Goal: Task Accomplishment & Management: Complete application form

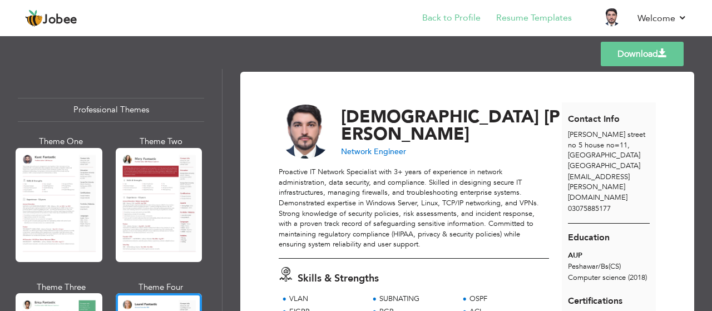
scroll to position [201, 0]
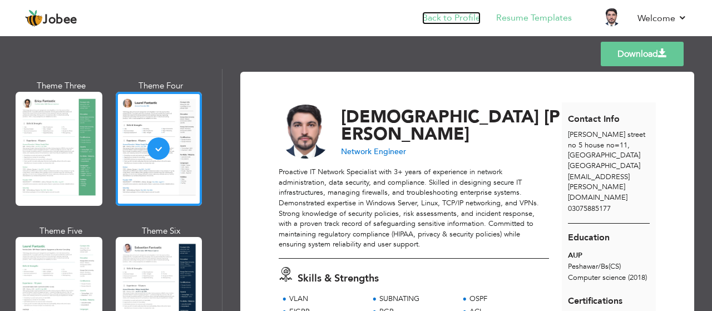
click at [462, 14] on link "Back to Profile" at bounding box center [451, 18] width 58 height 13
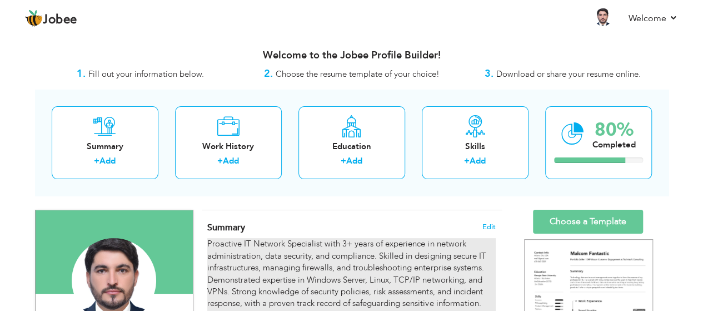
click at [296, 262] on div "Proactive IT Network Specialist with 3+ years of experience in network administ…" at bounding box center [351, 285] width 288 height 95
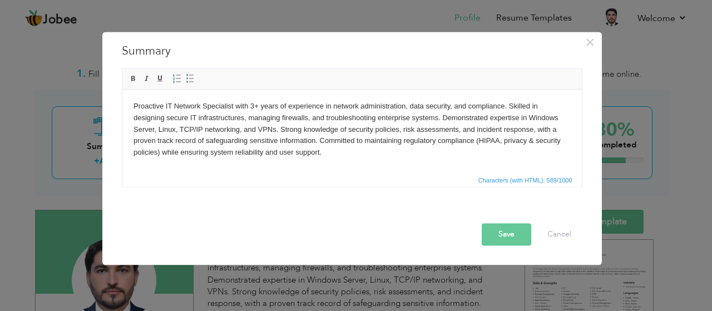
click at [207, 131] on body "Proactive IT Network Specialist with 3+ years of experience in network administ…" at bounding box center [351, 129] width 437 height 58
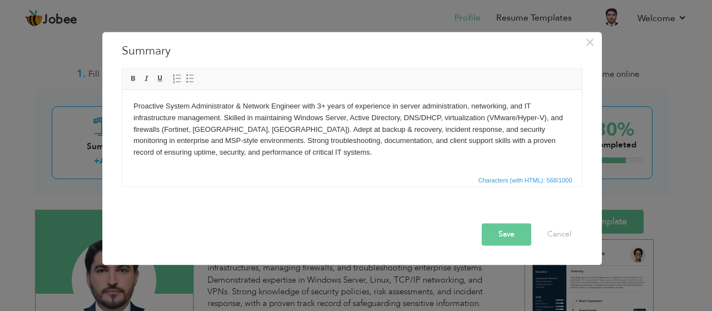
click at [490, 235] on button "Save" at bounding box center [505, 234] width 49 height 22
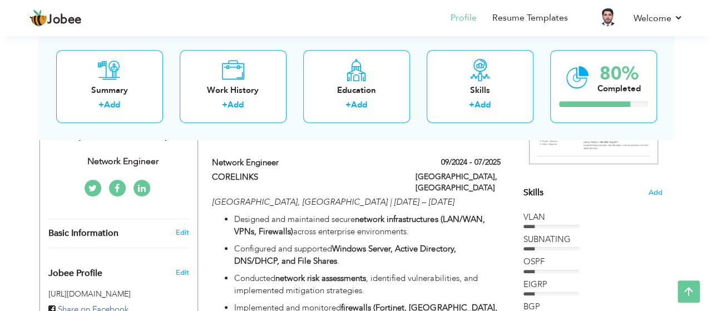
scroll to position [247, 0]
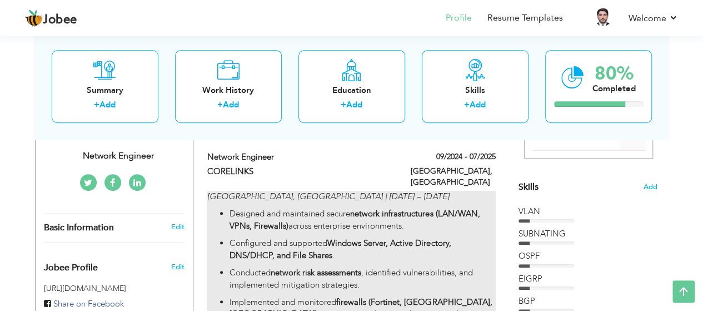
click at [277, 210] on ul "Designed and maintained secure network infrastructures (LAN/WAN, VPNs, Firewall…" at bounding box center [351, 278] width 288 height 141
type input "Network Engineer"
type input "CORELINKS"
type input "09/2024"
type input "07/2025"
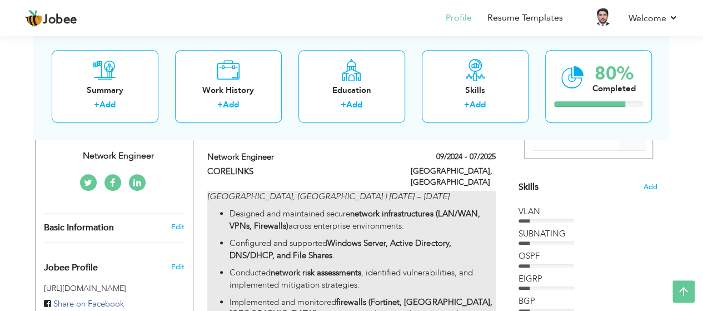
type input "[GEOGRAPHIC_DATA]"
type input "PESHAWAR"
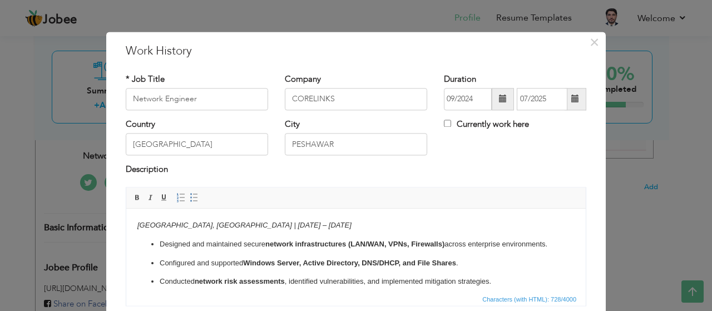
click at [238, 265] on ul "Designed and maintained secure network infrastructures (LAN/WAN, VPNs, Firewall…" at bounding box center [355, 287] width 437 height 98
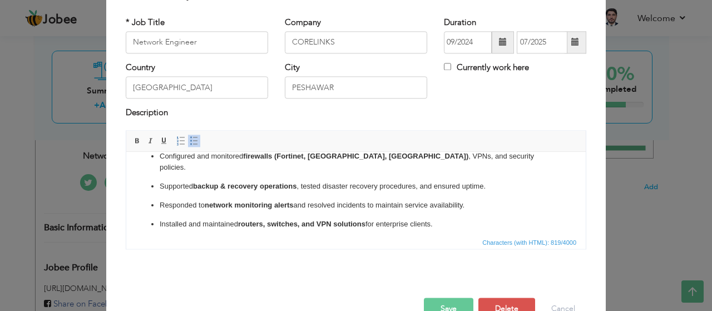
scroll to position [84, 0]
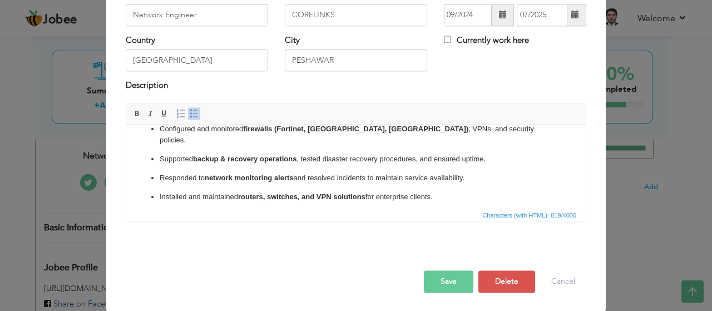
click at [427, 280] on button "Save" at bounding box center [448, 281] width 49 height 22
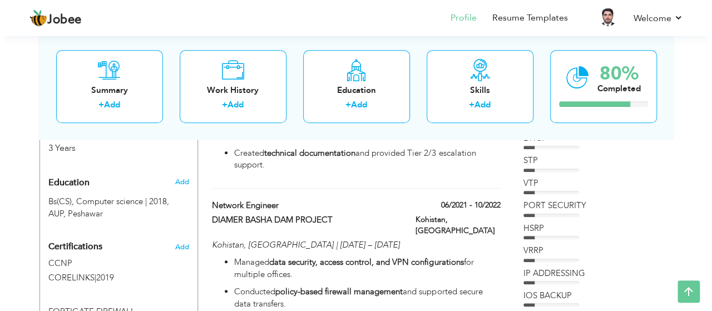
scroll to position [457, 0]
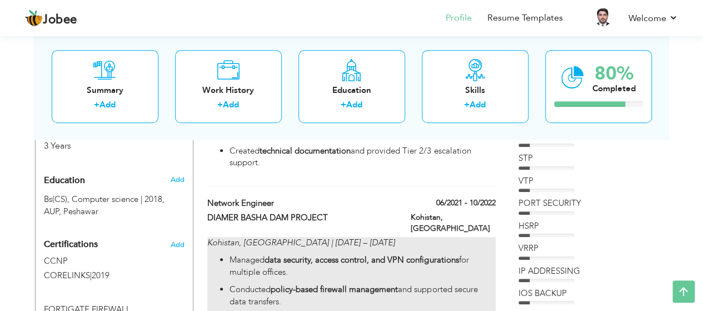
click at [248, 254] on p "Managed data security, access control, and VPN configurations for multiple offi…" at bounding box center [363, 266] width 266 height 24
type input "DIAMER BASHA DAM PROJECT"
type input "06/2021"
type input "10/2022"
type input "[GEOGRAPHIC_DATA]"
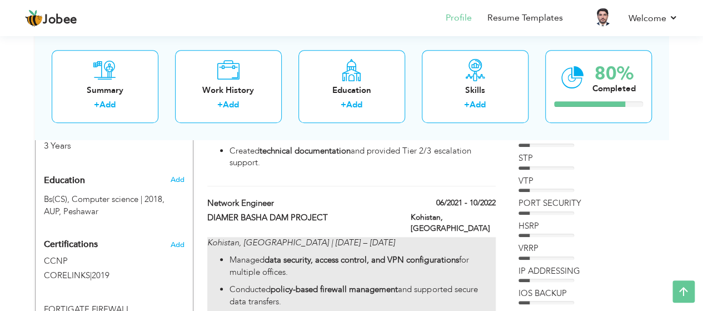
type input "Kohistan"
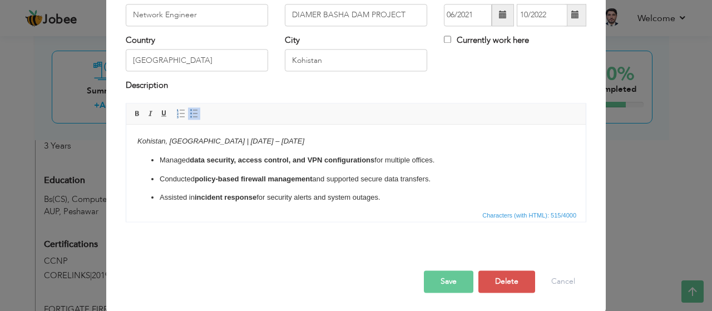
scroll to position [0, 0]
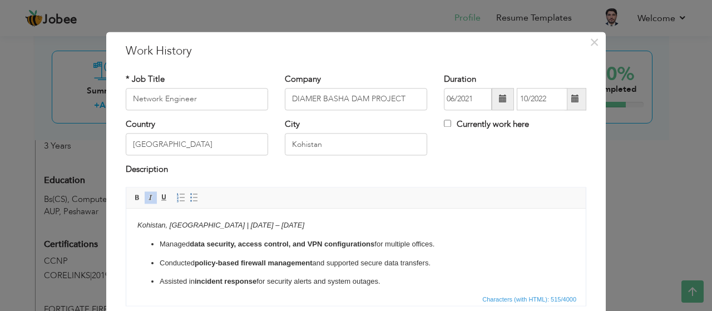
click at [253, 243] on strong "data security, access control, and VPN configurations" at bounding box center [282, 244] width 185 height 8
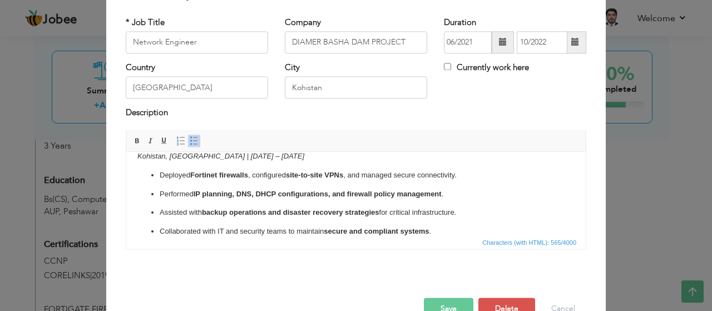
scroll to position [84, 0]
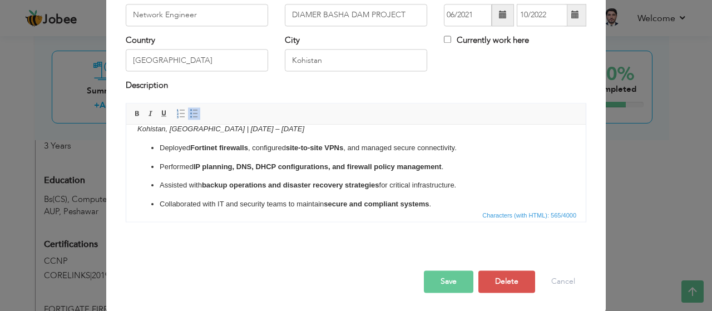
click at [456, 277] on button "Save" at bounding box center [448, 281] width 49 height 22
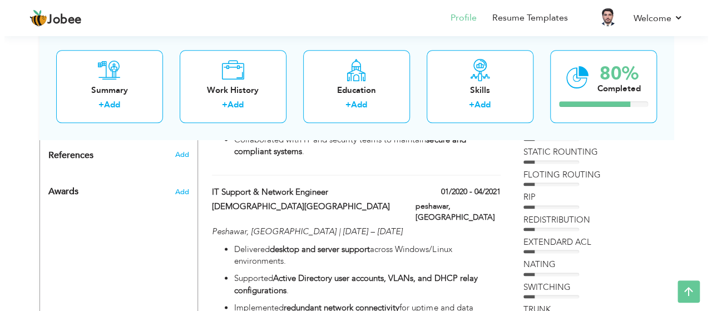
scroll to position [703, 0]
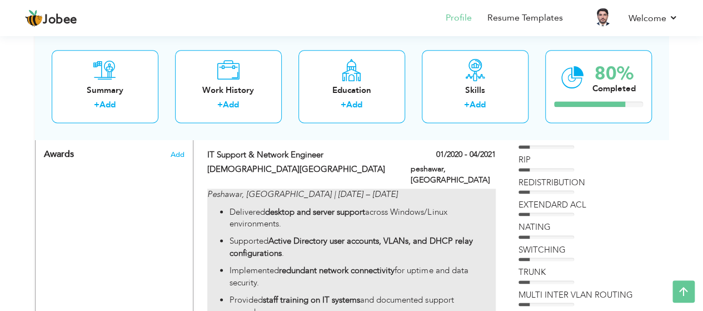
click at [282, 215] on ul "Delivered desktop and server support across Windows/Linux environments. Support…" at bounding box center [351, 262] width 288 height 112
type input "IT Support & Network Engineer"
type input "[DEMOGRAPHIC_DATA][GEOGRAPHIC_DATA]"
type input "01/2020"
type input "04/2021"
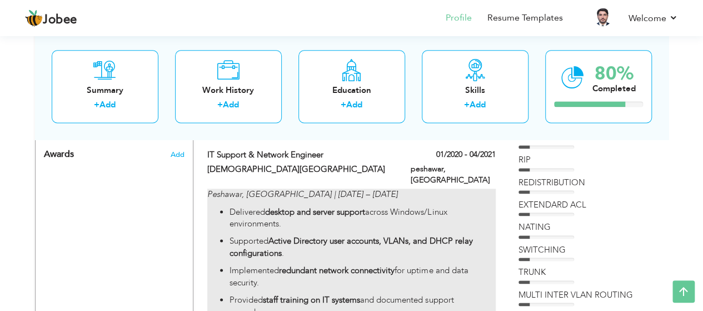
type input "peshawar"
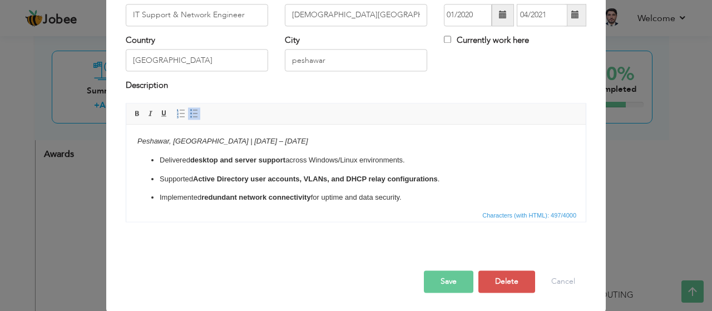
scroll to position [0, 0]
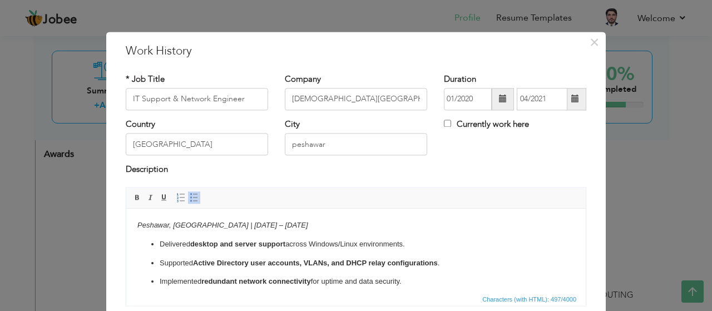
click at [273, 235] on body "Peshawar, Pakistan | Dec 2019 – Mar 2021 Delivered desktop and server support a…" at bounding box center [355, 263] width 437 height 87
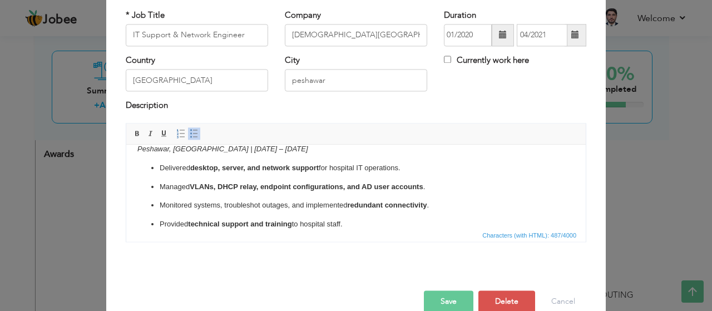
scroll to position [84, 0]
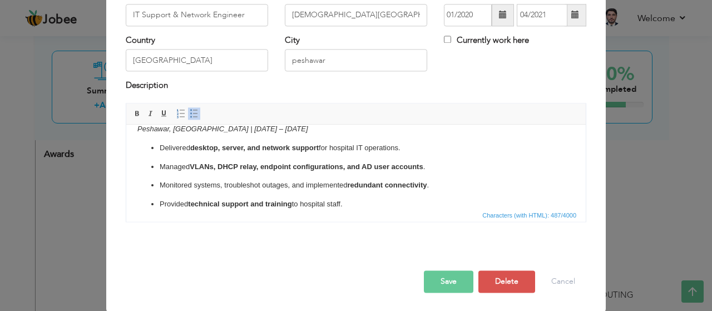
click at [448, 286] on button "Save" at bounding box center [448, 281] width 49 height 22
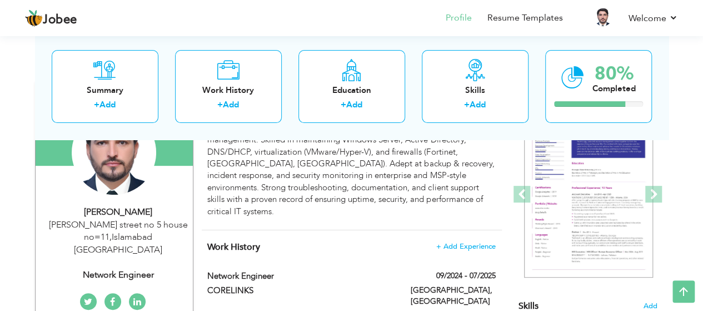
scroll to position [113, 0]
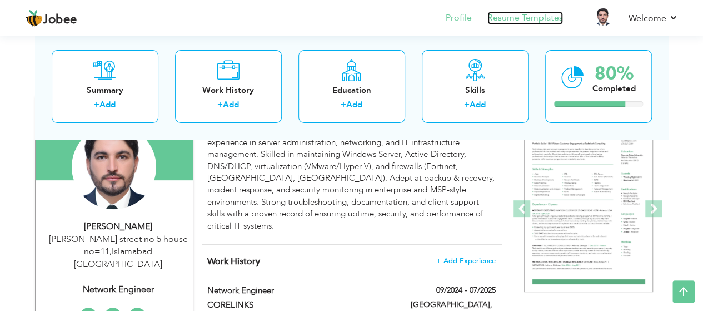
click at [517, 21] on link "Resume Templates" at bounding box center [525, 18] width 76 height 13
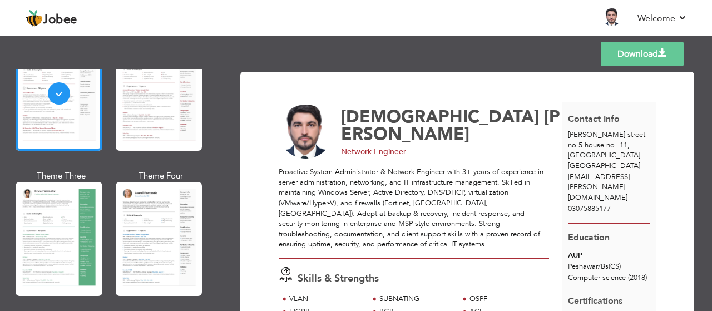
scroll to position [115, 0]
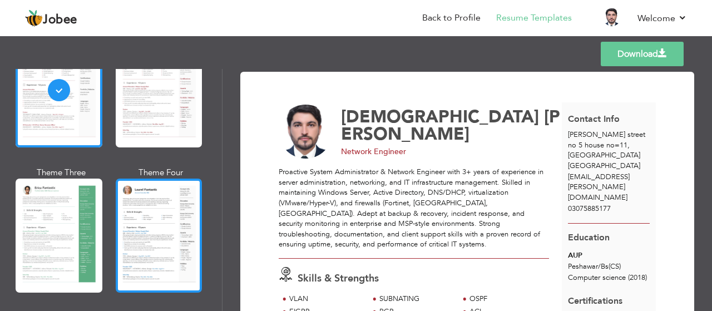
click at [165, 247] on div at bounding box center [159, 235] width 87 height 114
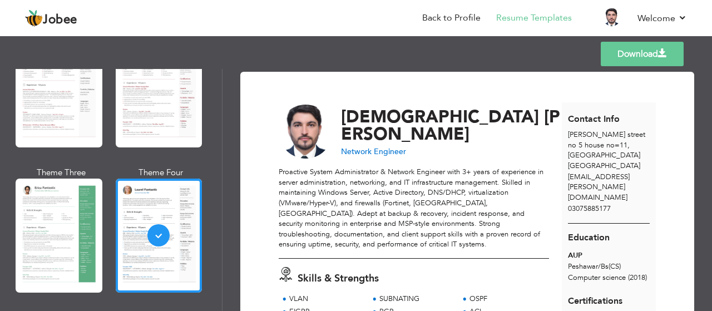
click at [626, 58] on link "Download" at bounding box center [641, 54] width 83 height 24
